Goal: Use online tool/utility: Utilize a website feature to perform a specific function

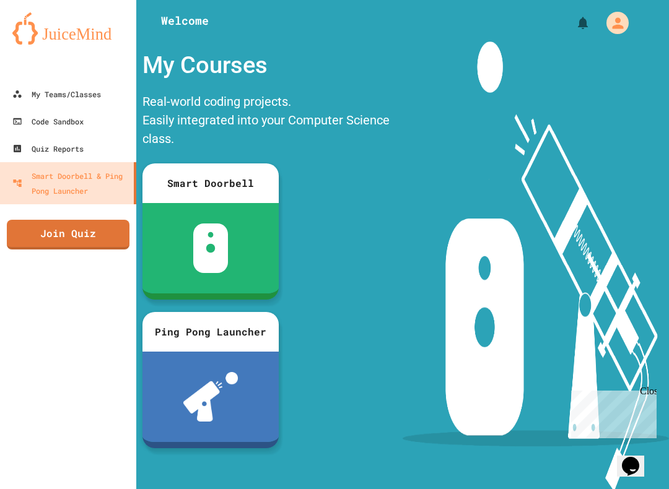
click at [20, 129] on link "Code Sandbox" at bounding box center [68, 121] width 136 height 27
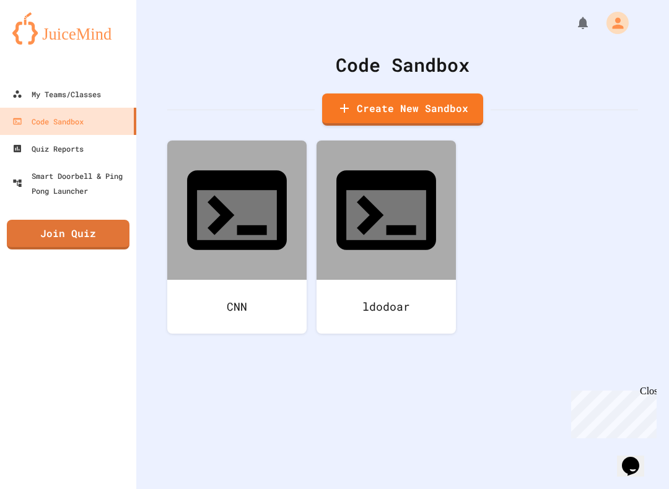
click at [399, 194] on icon at bounding box center [386, 210] width 100 height 80
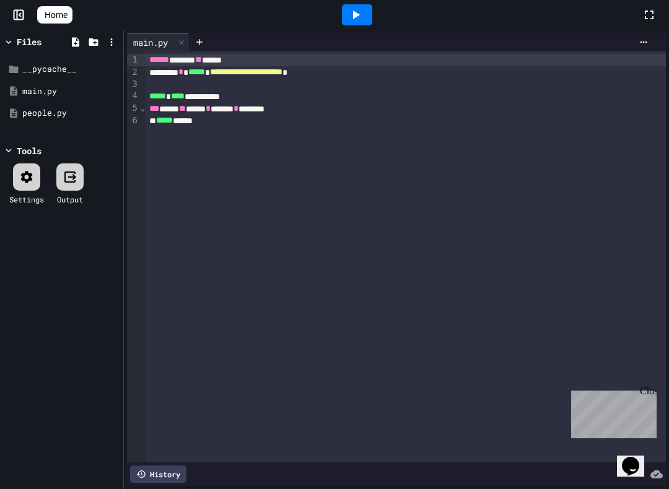
click at [659, 384] on div "**********" at bounding box center [406, 256] width 520 height 411
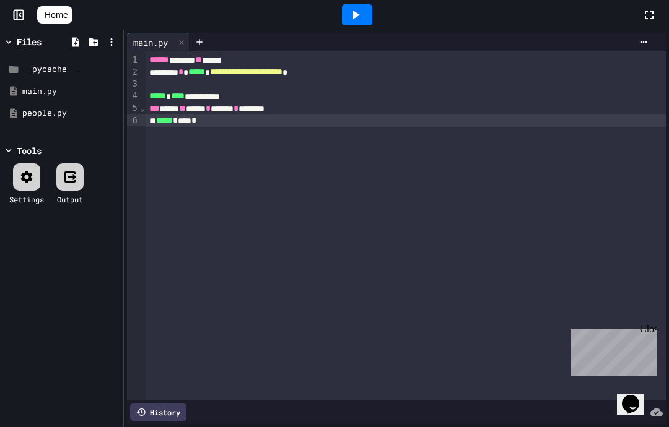
click at [650, 329] on div "Close" at bounding box center [647, 331] width 15 height 15
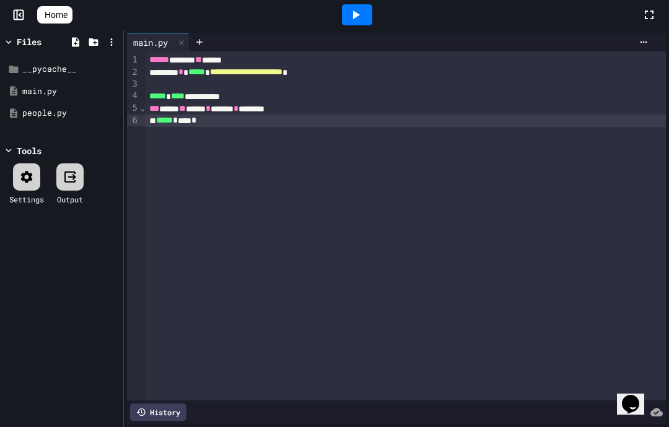
click at [385, 1] on div at bounding box center [356, 14] width 569 height 33
click at [349, 24] on div at bounding box center [357, 14] width 30 height 21
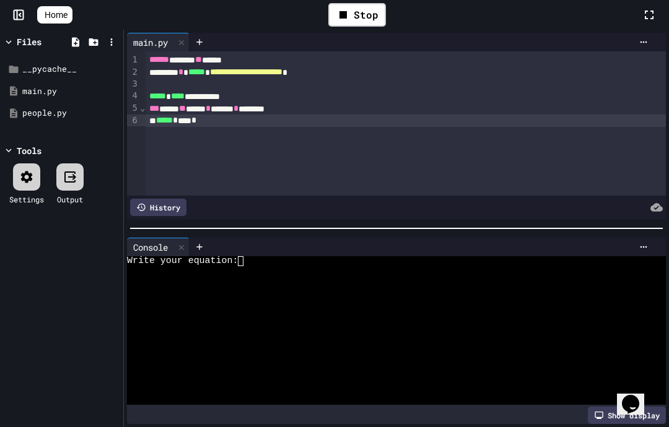
click at [485, 303] on div at bounding box center [391, 301] width 529 height 10
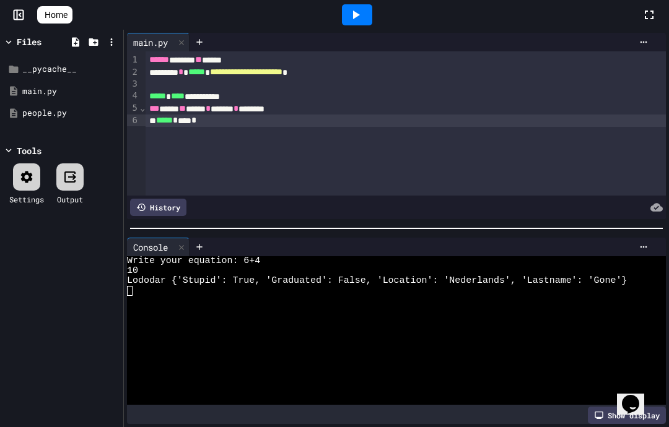
click at [576, 336] on div at bounding box center [391, 341] width 529 height 10
click at [526, 317] on div at bounding box center [391, 321] width 529 height 10
click at [186, 251] on icon at bounding box center [181, 247] width 9 height 9
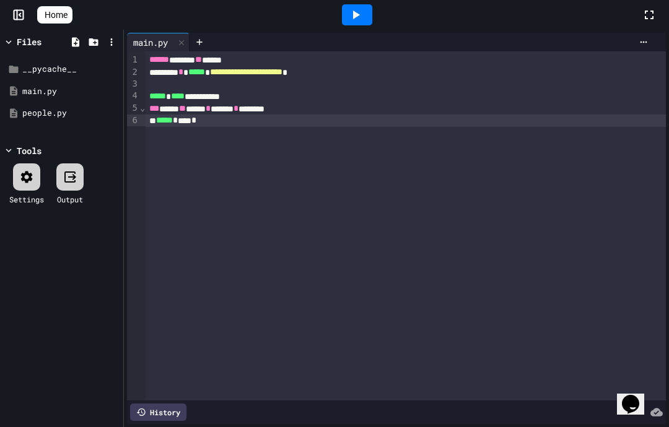
click at [363, 13] on icon at bounding box center [355, 14] width 15 height 15
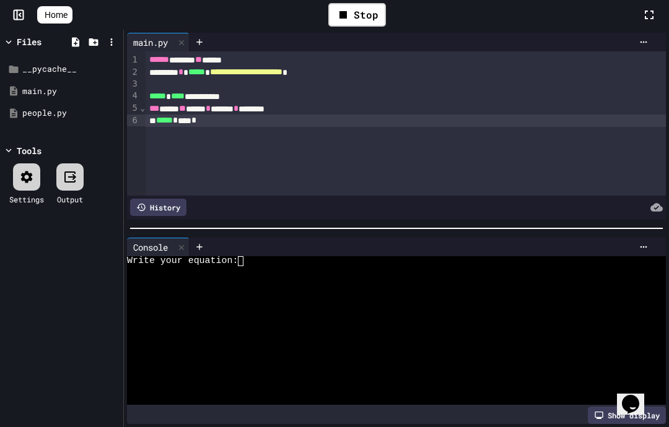
click at [614, 275] on div at bounding box center [391, 271] width 529 height 10
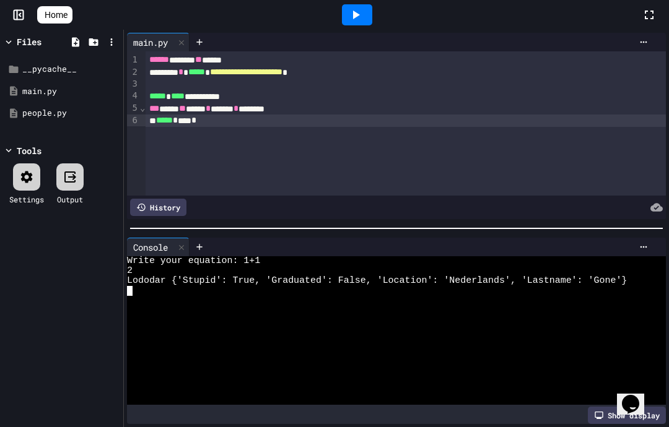
click at [263, 268] on div "2" at bounding box center [391, 271] width 529 height 10
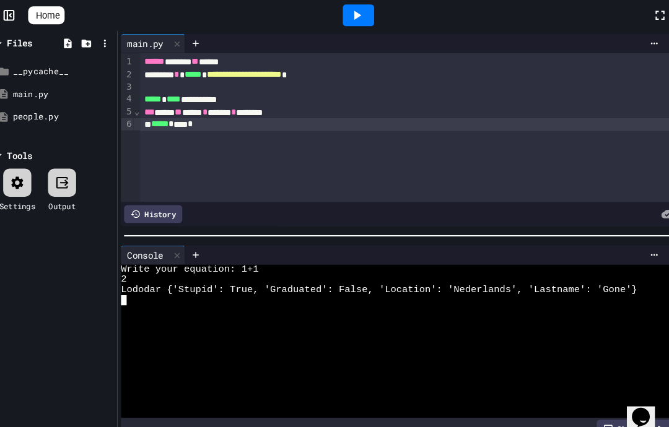
click at [353, 13] on icon at bounding box center [356, 15] width 7 height 9
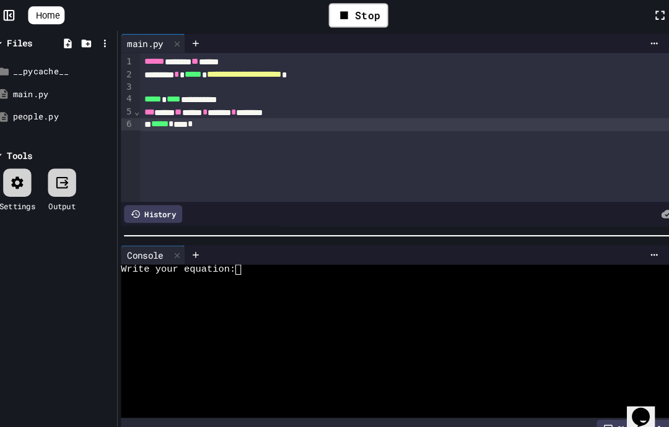
click at [235, 267] on div at bounding box center [391, 271] width 529 height 10
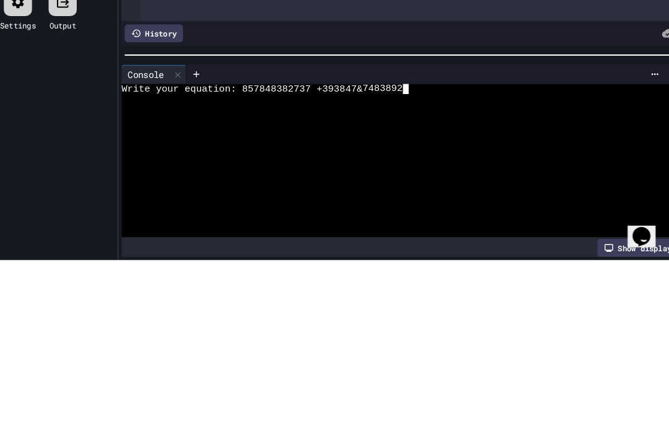
click at [353, 256] on span "Write your equation: 857848382737 +393847& 7483892" at bounding box center [263, 261] width 272 height 10
click at [347, 256] on span "Write your equation: 857848382737 +393847& 7483892" at bounding box center [263, 261] width 272 height 10
click at [354, 256] on span "Write your equation: 857848382737 +393847& 7483892" at bounding box center [263, 261] width 272 height 10
click at [355, 256] on span "+393847&7483892" at bounding box center [352, 261] width 84 height 10
click at [355, 266] on div at bounding box center [391, 271] width 529 height 10
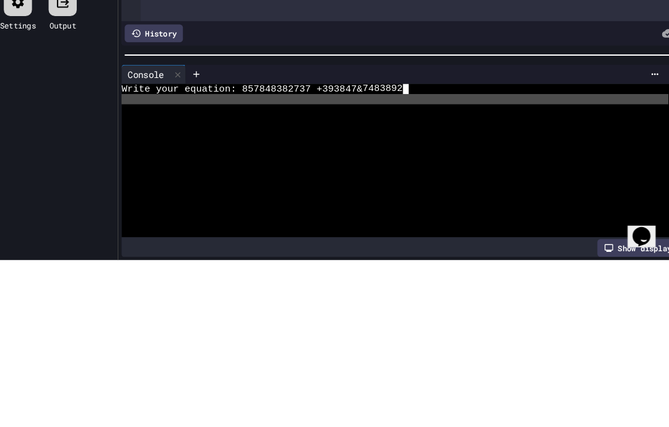
click at [359, 256] on span "Write your equation: 857848382737 +393847& 7483892" at bounding box center [263, 261] width 272 height 10
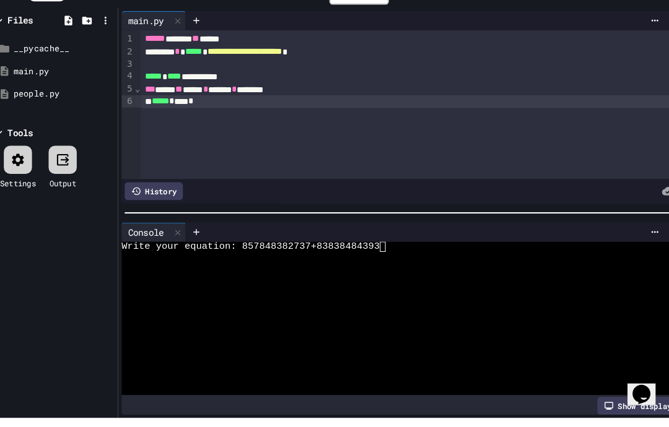
scroll to position [50, 0]
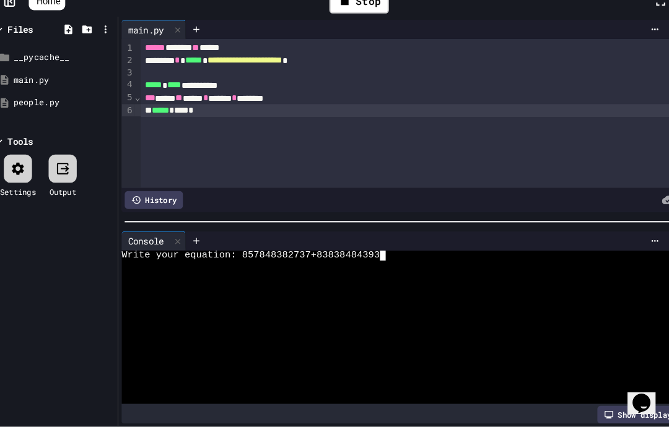
click at [518, 266] on div at bounding box center [391, 271] width 529 height 10
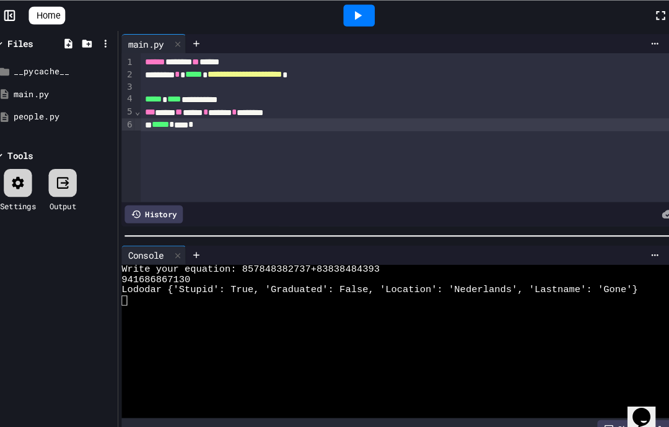
scroll to position [41, 0]
click at [30, 115] on div "people.py" at bounding box center [70, 113] width 97 height 12
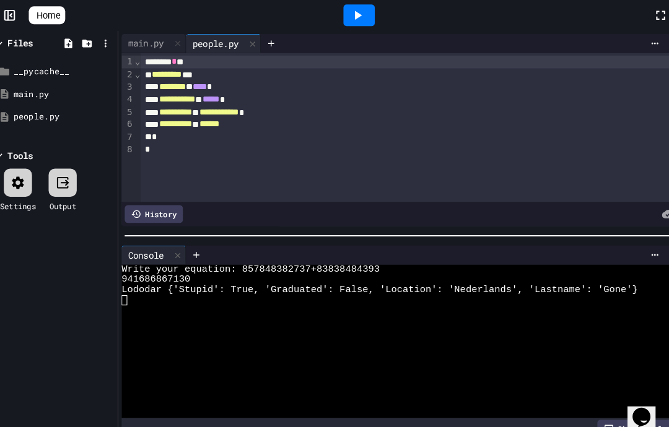
click at [252, 46] on icon at bounding box center [254, 42] width 9 height 9
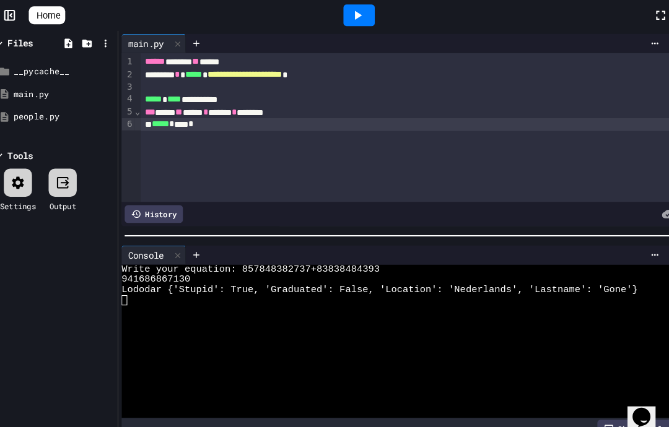
click at [357, 19] on icon at bounding box center [355, 14] width 15 height 15
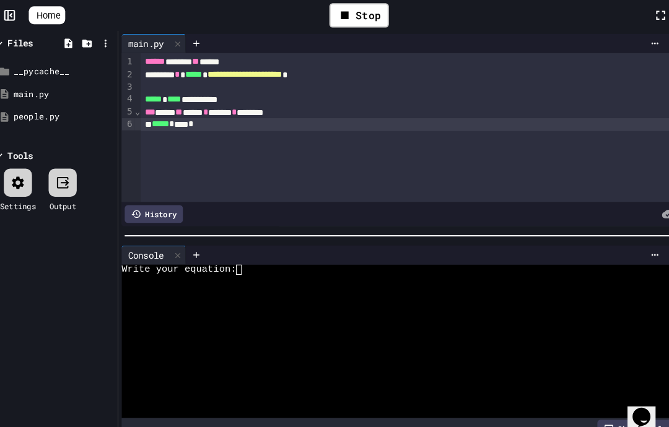
click at [321, 271] on div at bounding box center [391, 271] width 529 height 10
